Goal: Task Accomplishment & Management: Use online tool/utility

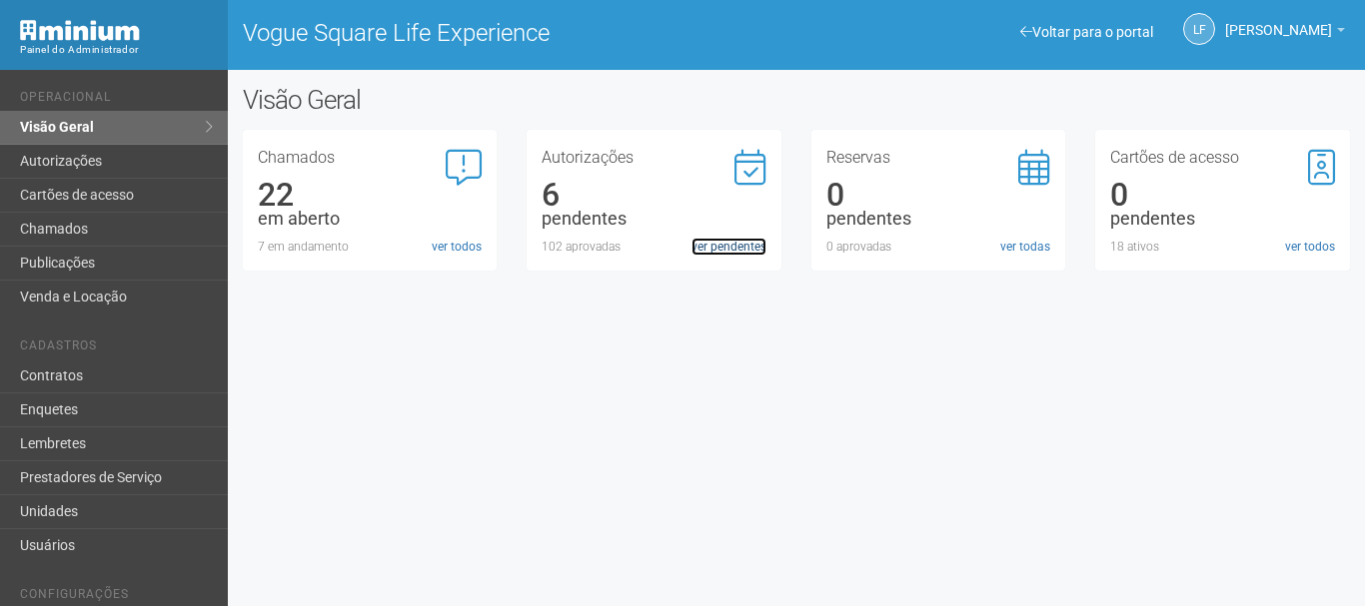
click at [724, 246] on link "ver pendentes" at bounding box center [728, 247] width 75 height 18
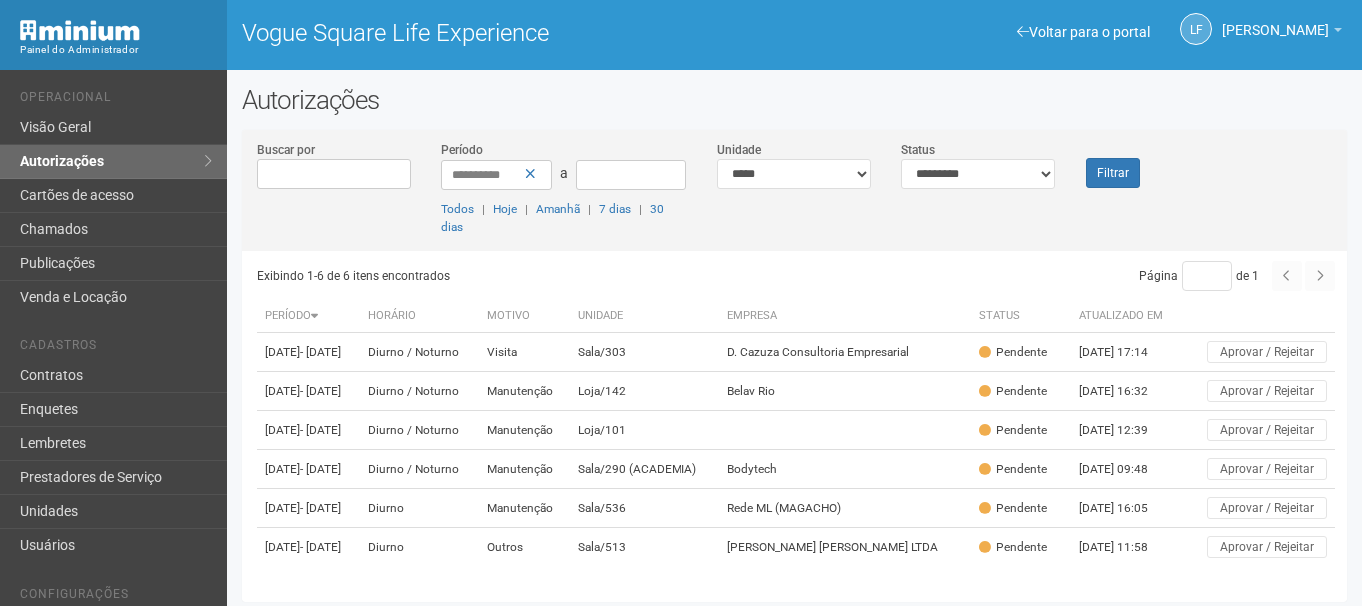
scroll to position [72, 0]
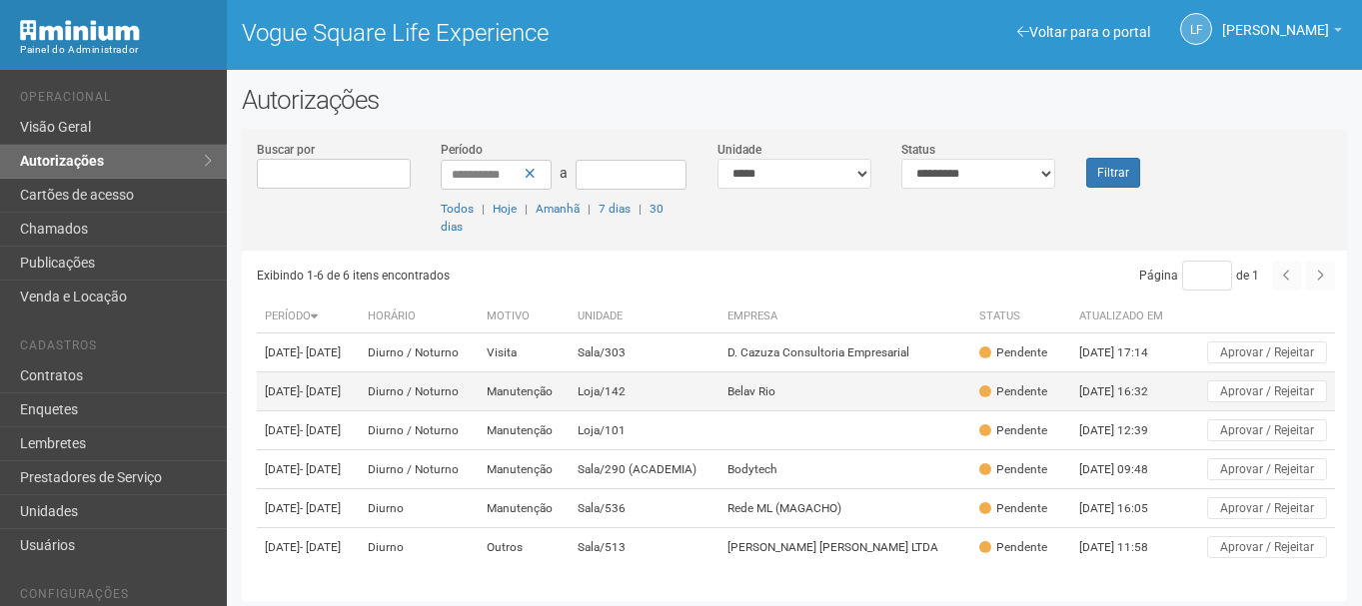
click at [802, 373] on td "Belav Rio" at bounding box center [845, 392] width 253 height 39
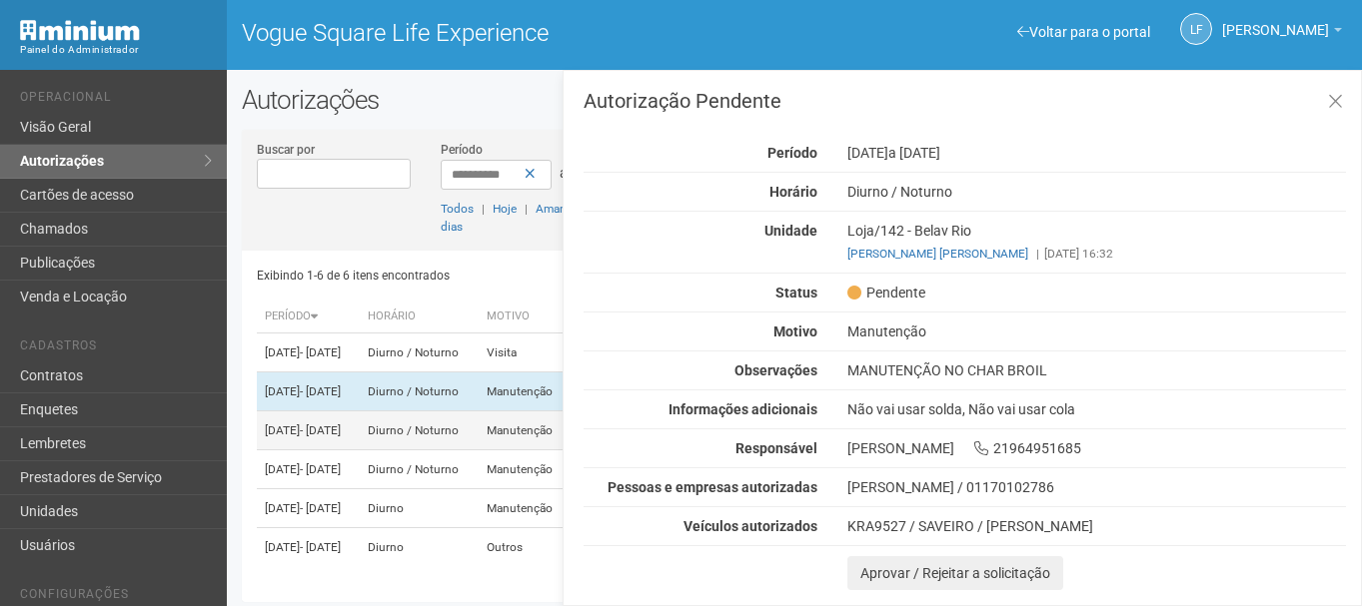
click at [479, 412] on td "Diurno / Noturno" at bounding box center [419, 431] width 119 height 39
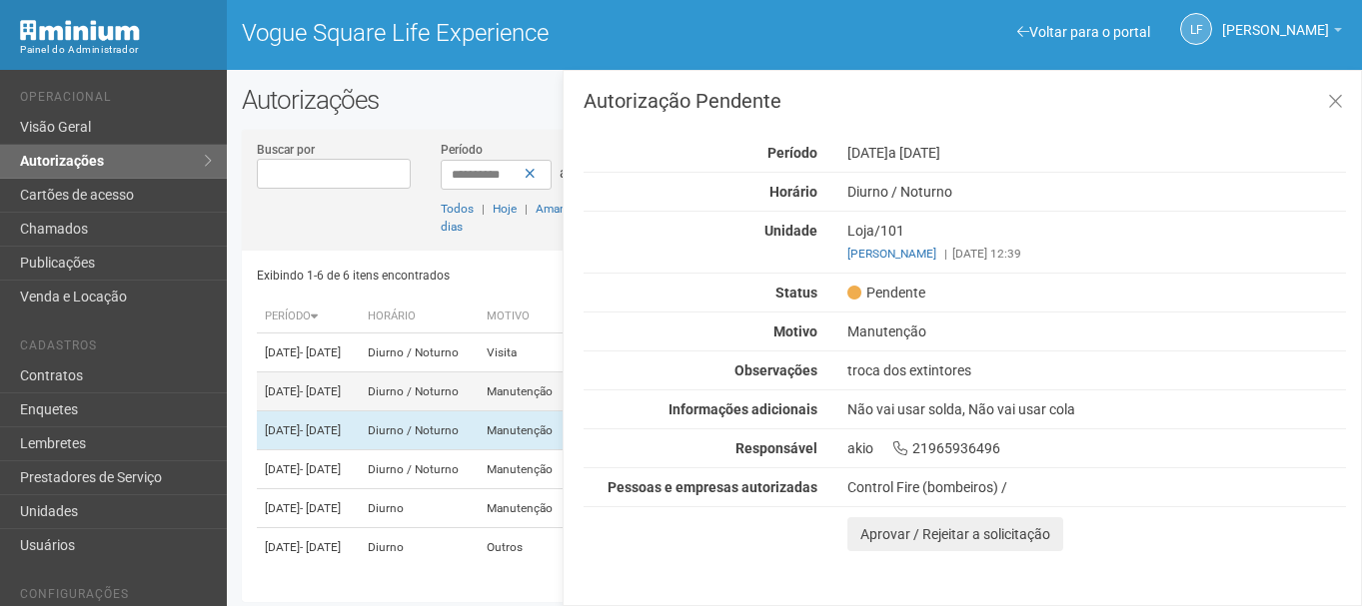
click at [479, 373] on td "Diurno / Noturno" at bounding box center [419, 392] width 119 height 39
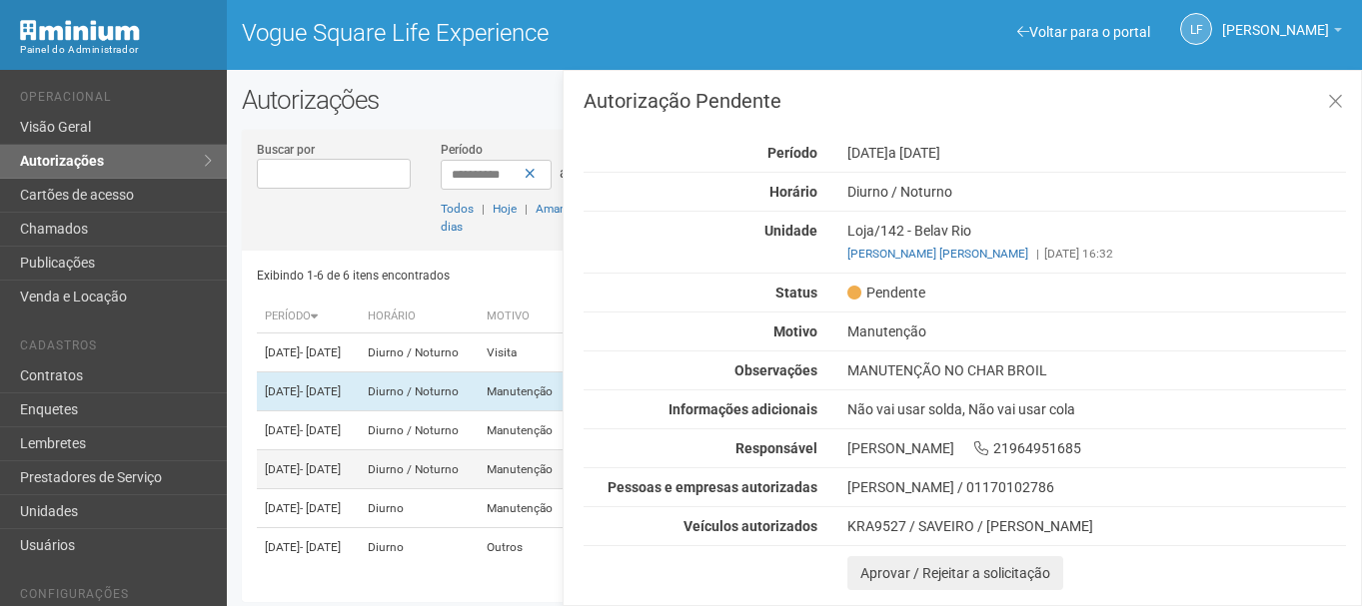
click at [470, 462] on td "Diurno / Noturno" at bounding box center [419, 470] width 119 height 39
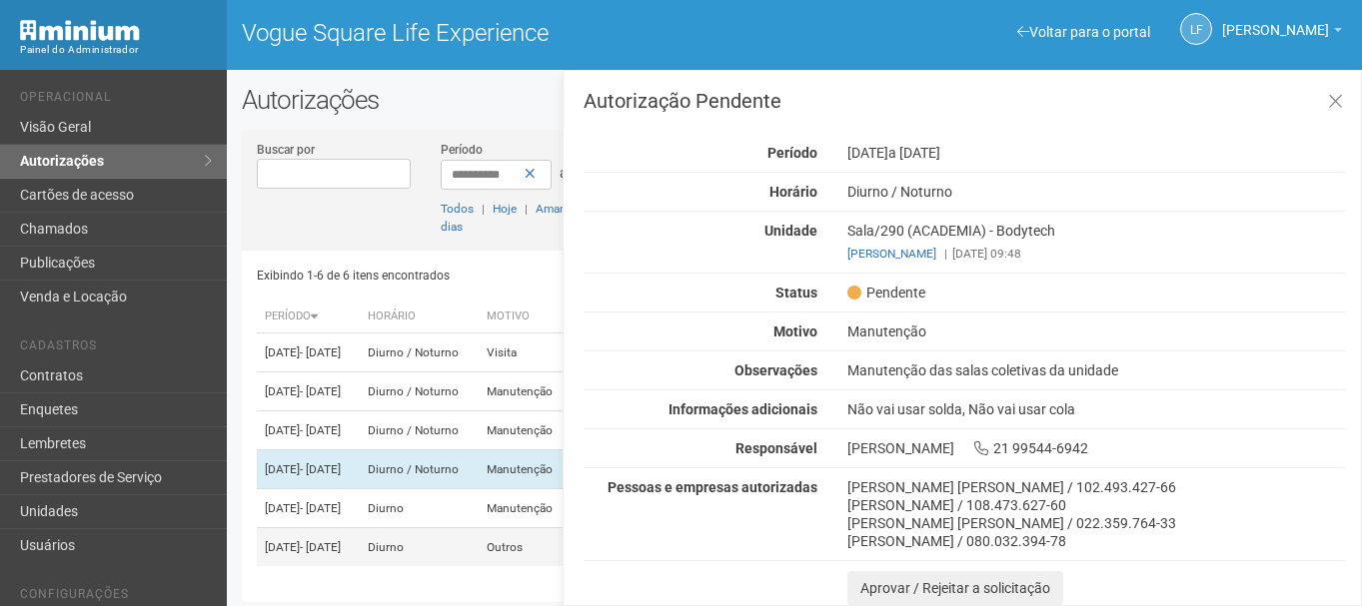
click at [479, 529] on td "Diurno" at bounding box center [419, 548] width 119 height 39
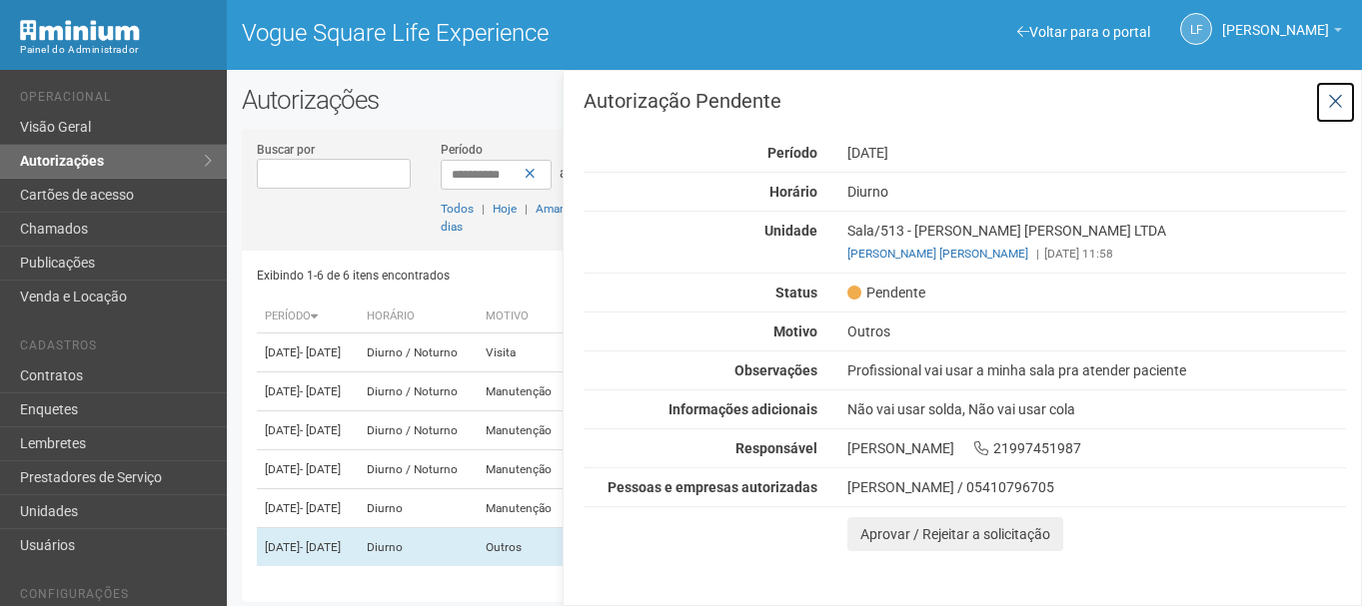
click at [1331, 96] on icon at bounding box center [1335, 102] width 15 height 20
